Goal: Use online tool/utility

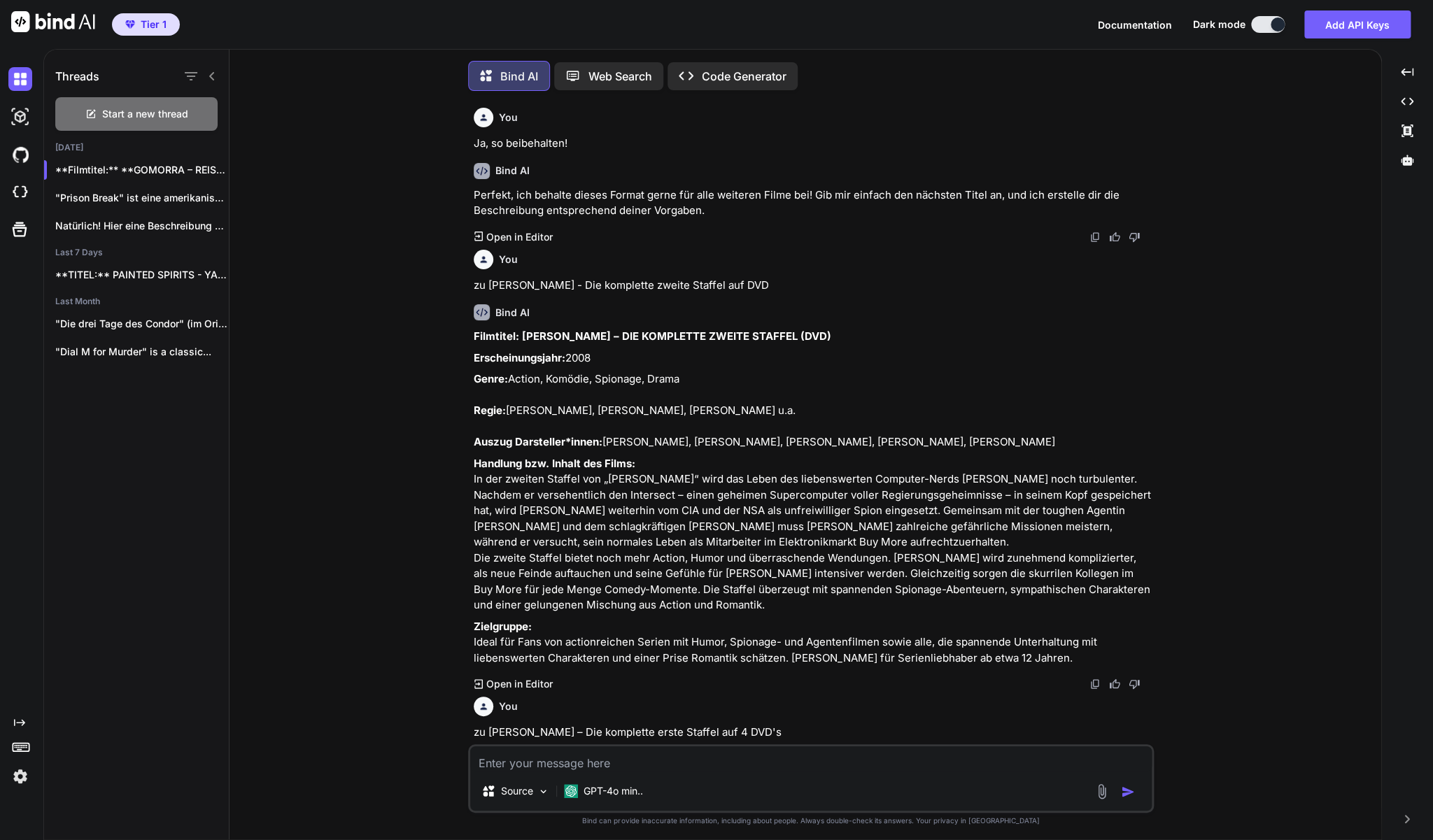
scroll to position [2351, 0]
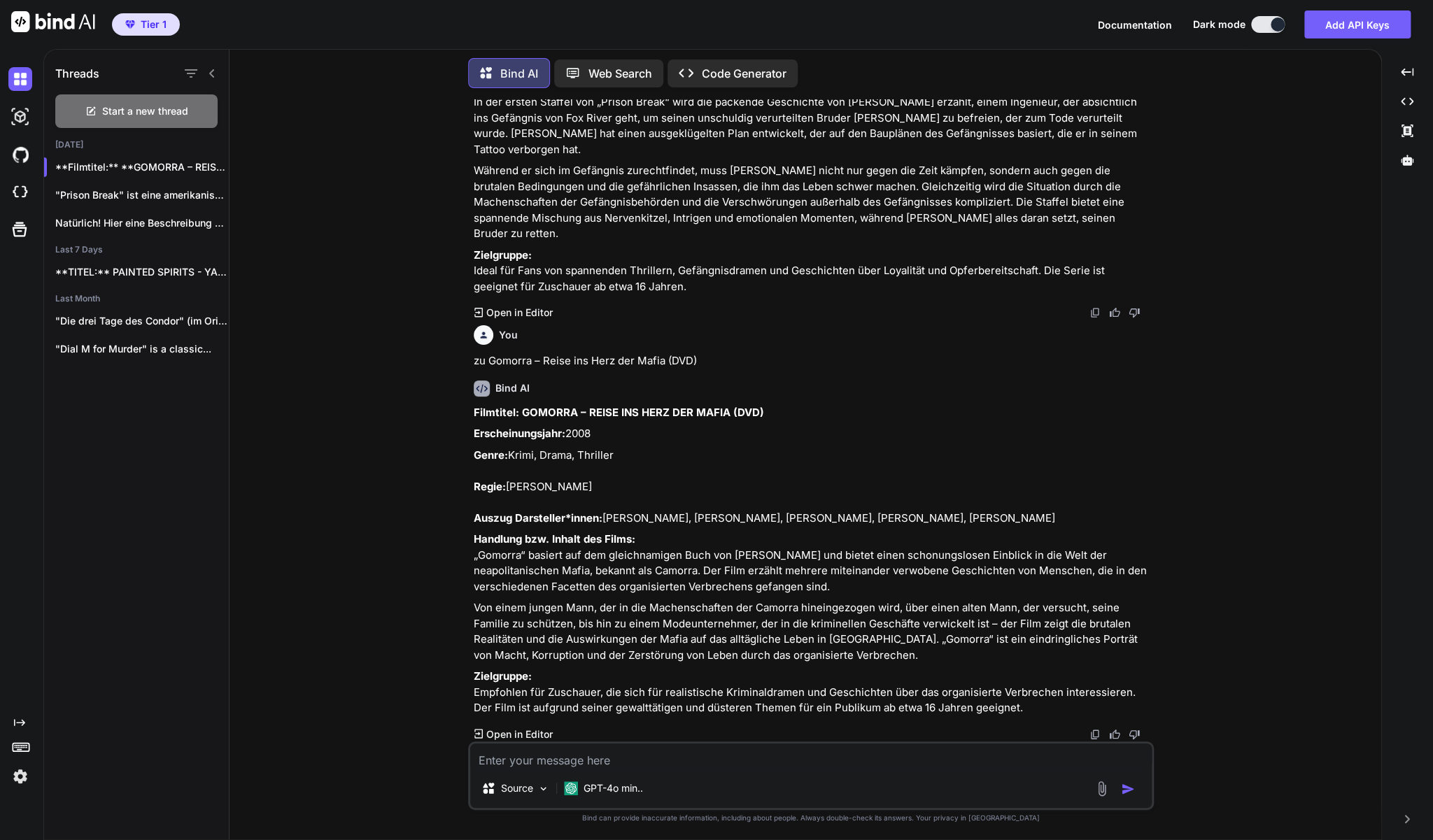
click at [657, 765] on textarea at bounding box center [811, 756] width 681 height 25
paste textarea "Sex School: Klär mich auf (DVD)"
type textarea "zu Sex School: Klär mich auf (DVD)"
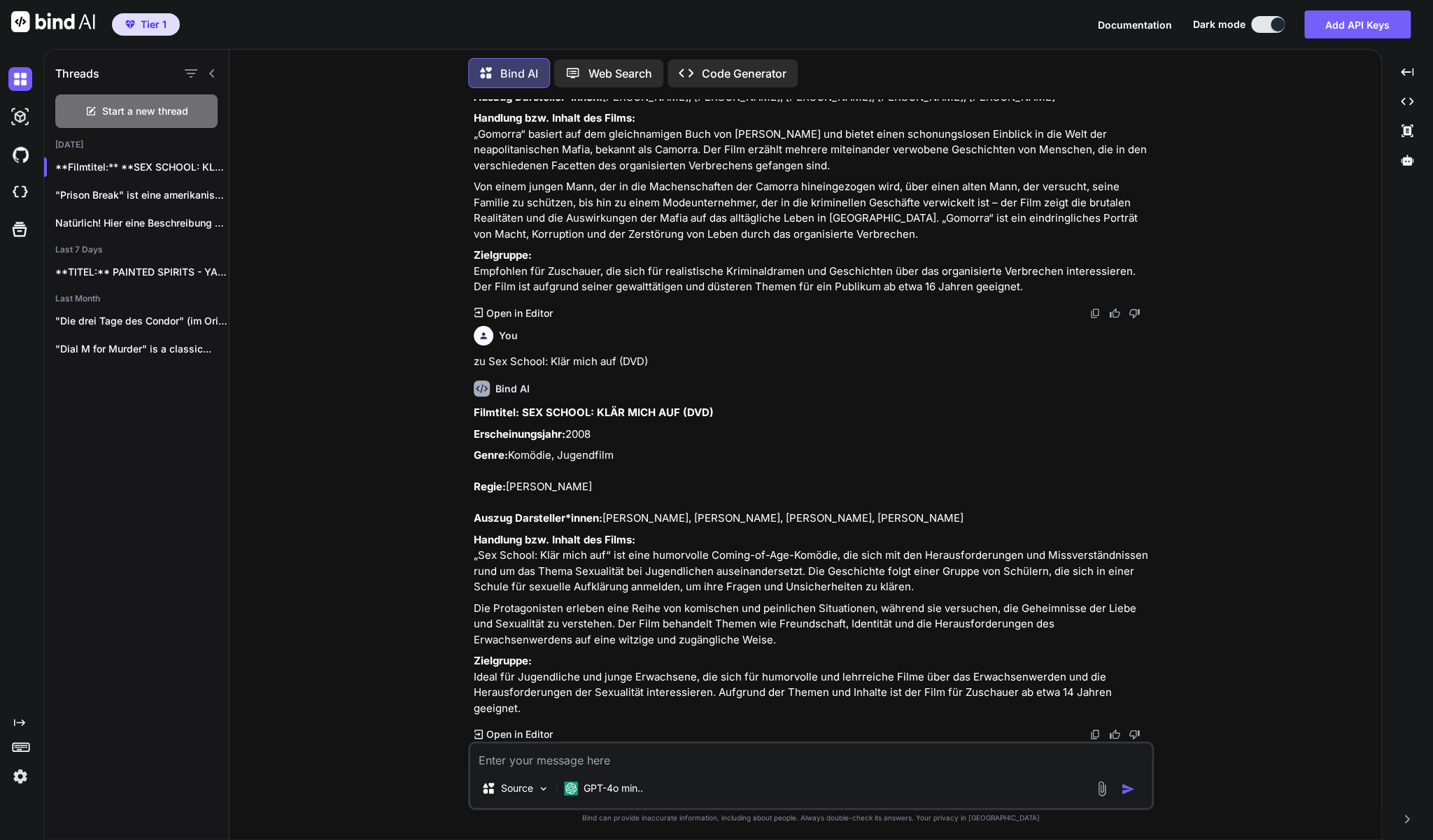
scroll to position [2803, 0]
click at [533, 715] on p "Zielgruppe: Ideal für Jugendliche und junge Erwachsene, die sich für humorvolle…" at bounding box center [813, 684] width 678 height 63
drag, startPoint x: 533, startPoint y: 713, endPoint x: 471, endPoint y: 381, distance: 337.7
click at [471, 381] on div "You Ja, so beibehalten! Bind AI Perfekt, ich behalte dieses Format gerne für al…" at bounding box center [812, 421] width 683 height 642
copy div "Loremipsu: DOL SITAME: CONS ADIP ELI (SED) Doeiusmodtempori: 0284 Utlab: Etdolo…"
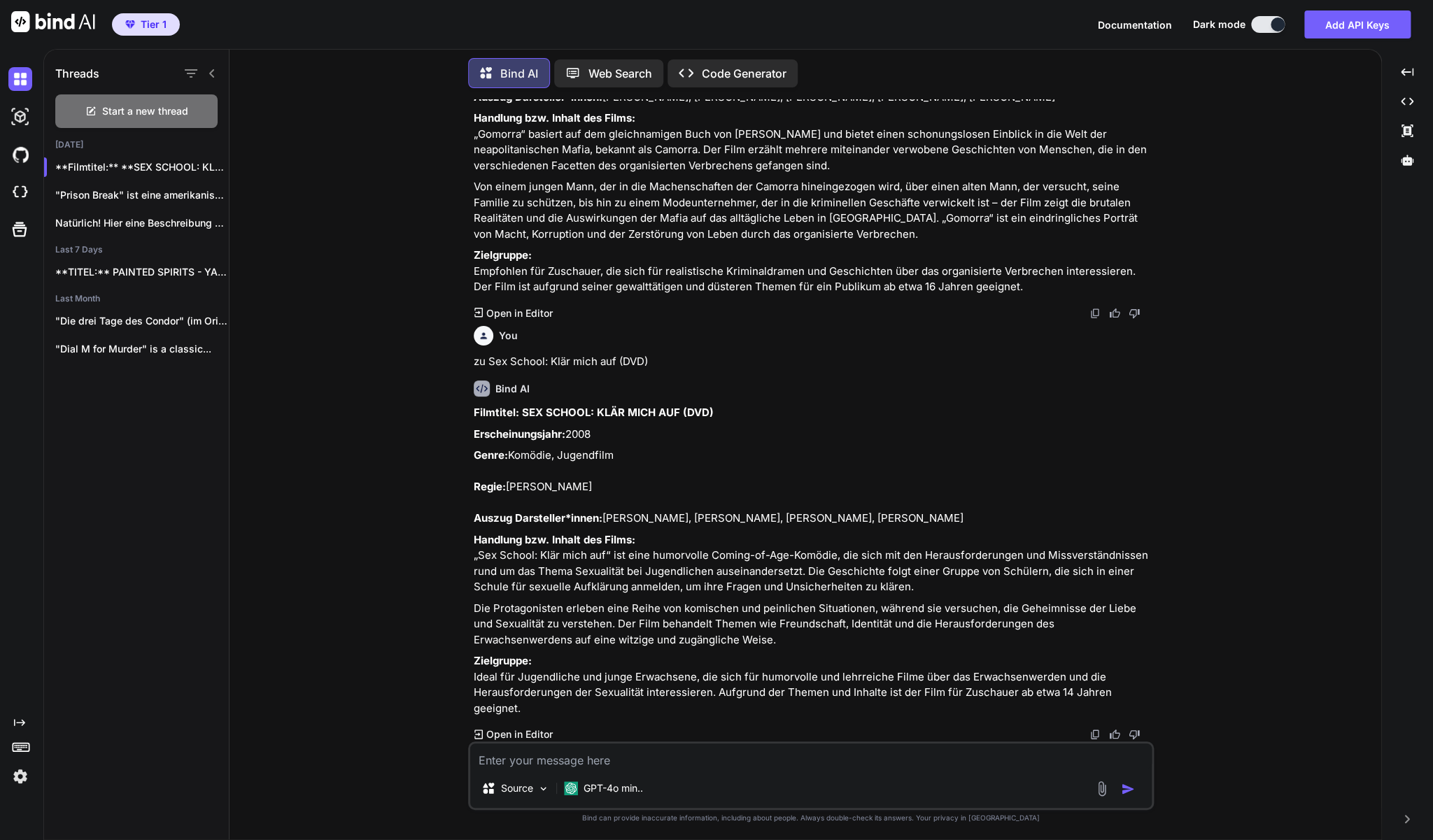
click at [547, 764] on textarea at bounding box center [811, 756] width 681 height 25
paste textarea "Game of Thrones - Staffel 3"
type textarea "zu Game of Thrones - Staffel 3"
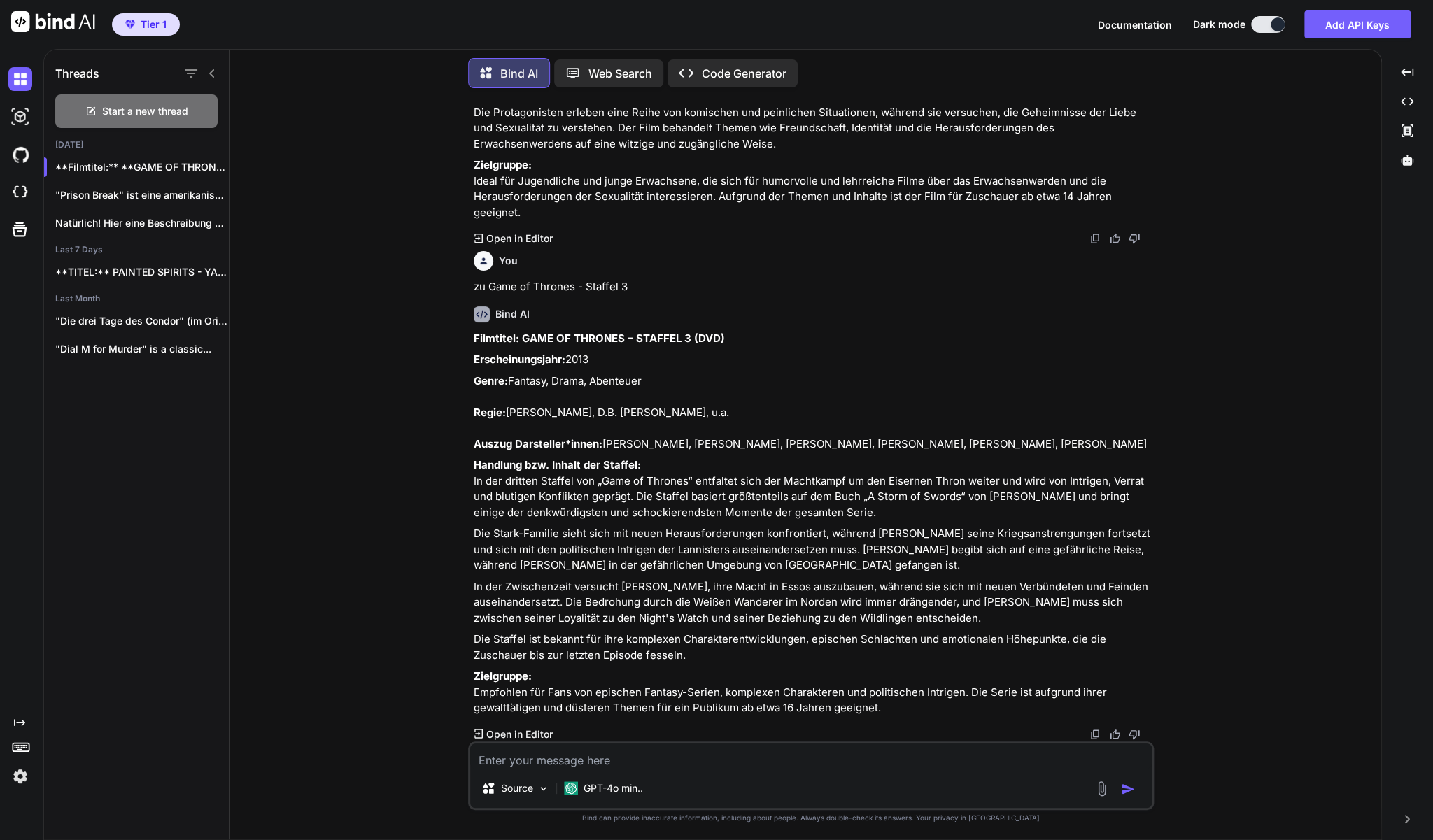
scroll to position [3330, 0]
drag, startPoint x: 891, startPoint y: 707, endPoint x: 472, endPoint y: 312, distance: 575.8
click at [472, 312] on div "You Ja, so beibehalten! Bind AI Perfekt, ich behalte dieses Format gerne für al…" at bounding box center [812, 421] width 683 height 642
copy div "Loremipsu: DOLO SI AMETCON – ADIPISC 0 (ELI) Seddoeiusmodtemp: 9784 Incid: Utla…"
click at [531, 763] on textarea at bounding box center [811, 756] width 681 height 25
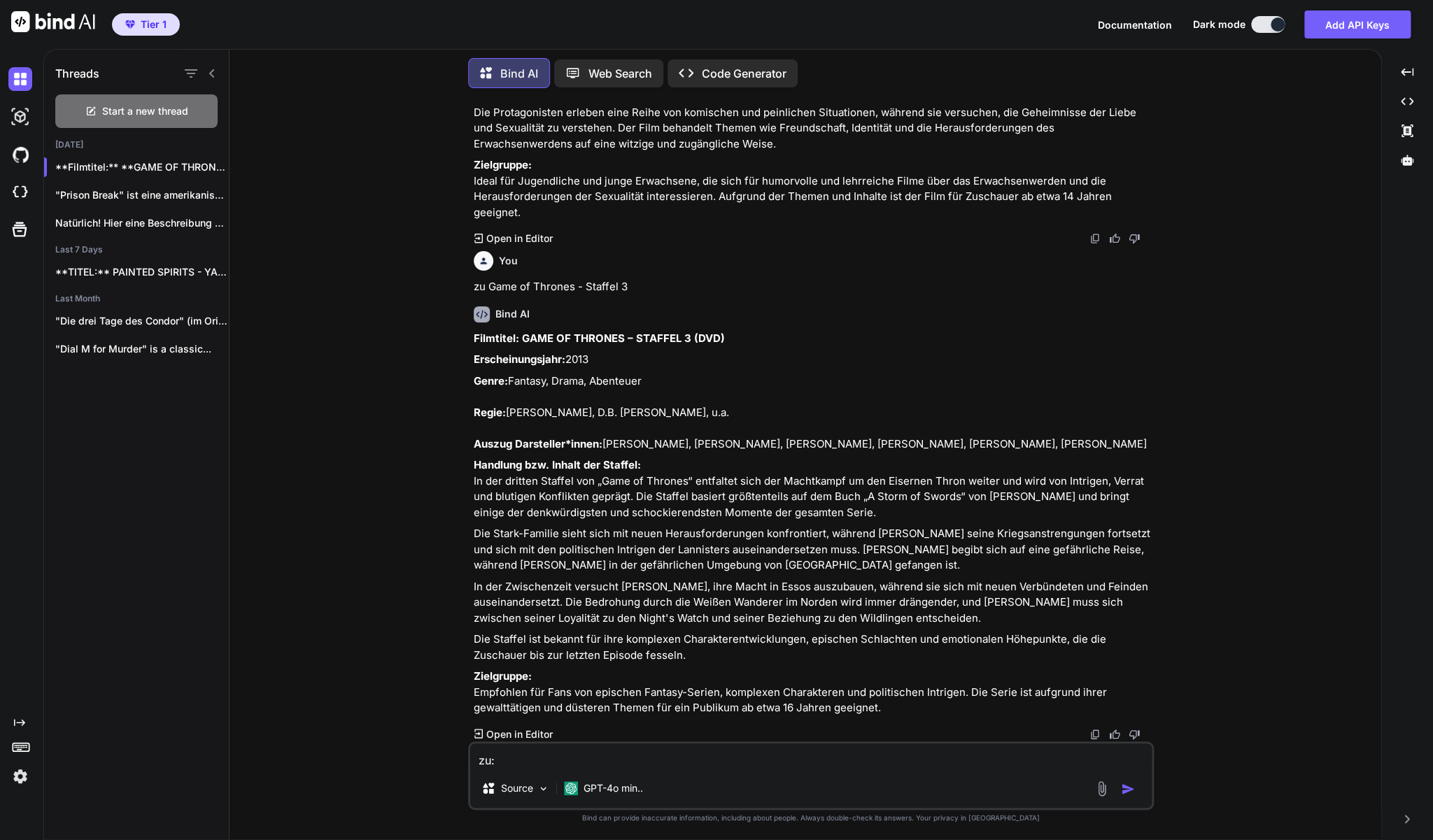
paste textarea "College Animals 1+2 Special Uncut DVDs"
type textarea "zu: College Animals 1+2 Special Uncut DVDs"
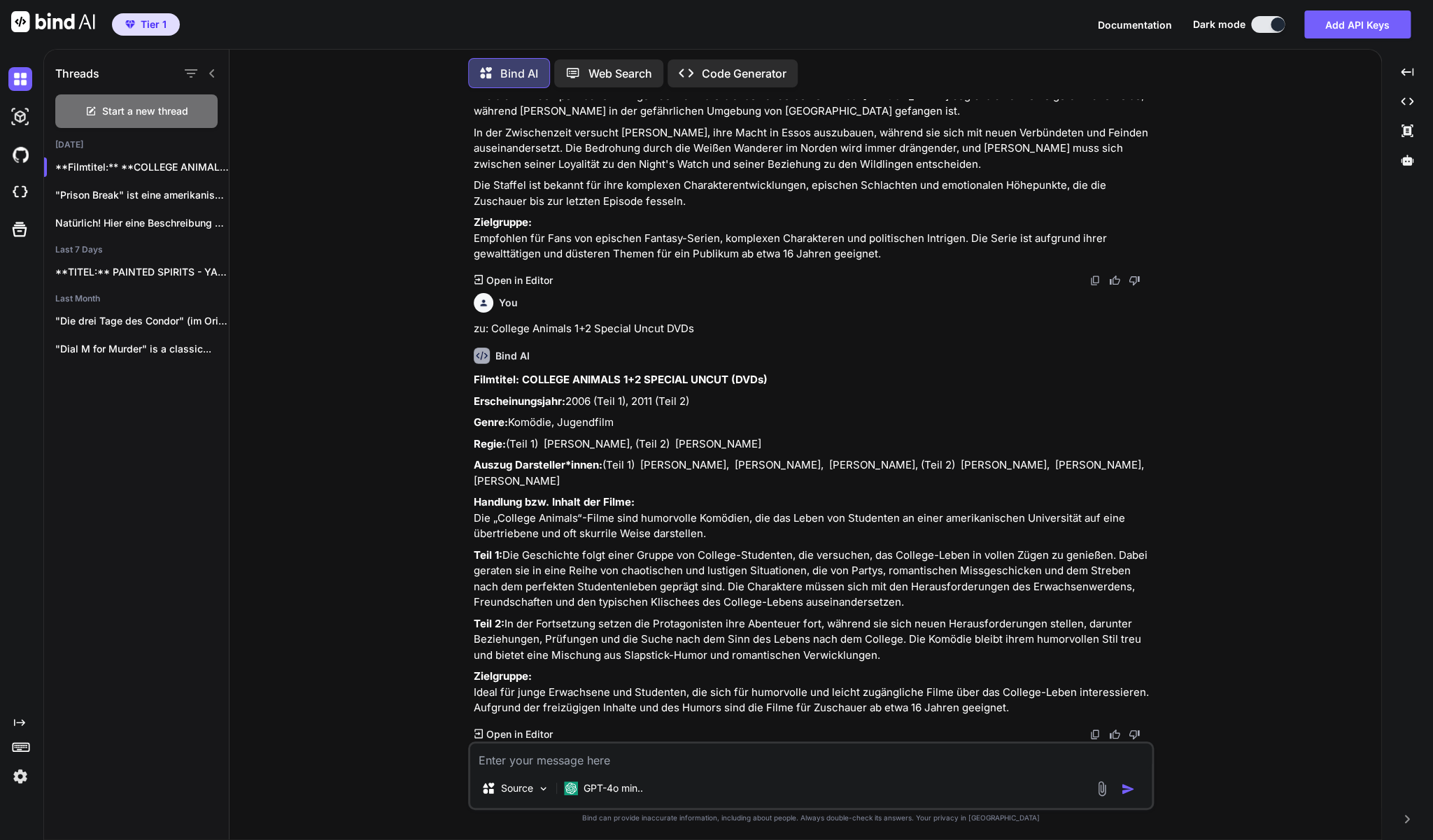
scroll to position [3800, 0]
drag, startPoint x: 474, startPoint y: 365, endPoint x: 1039, endPoint y: 703, distance: 658.4
click at [1039, 703] on div "Filmtitel: COLLEGE ANIMALS 1+2 SPECIAL UNCUT (DVDs) Erscheinungsjahr: 2006 (Tei…" at bounding box center [813, 544] width 678 height 344
copy div "Loremipsu: DOLORSI AMETCON 8+4 ADIPISC ELITS (DOEi) Temporincididunt: 2314 (Utl…"
